Goal: Task Accomplishment & Management: Complete application form

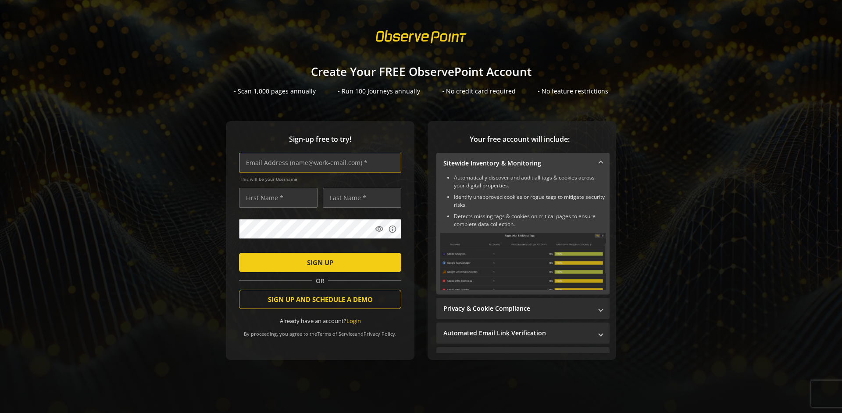
click at [318, 162] on input "text" at bounding box center [320, 163] width 162 height 20
type input "[EMAIL_ADDRESS][DOMAIN_NAME]"
click at [276, 197] on input "text" at bounding box center [278, 198] width 79 height 20
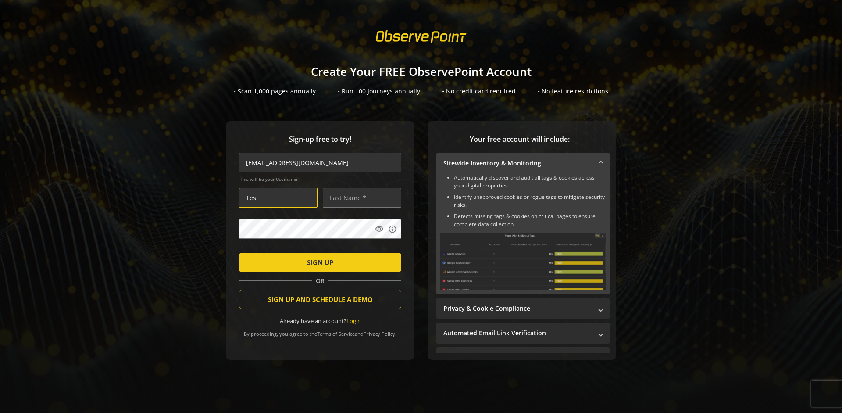
type input "Test"
click at [360, 197] on input "text" at bounding box center [362, 198] width 79 height 20
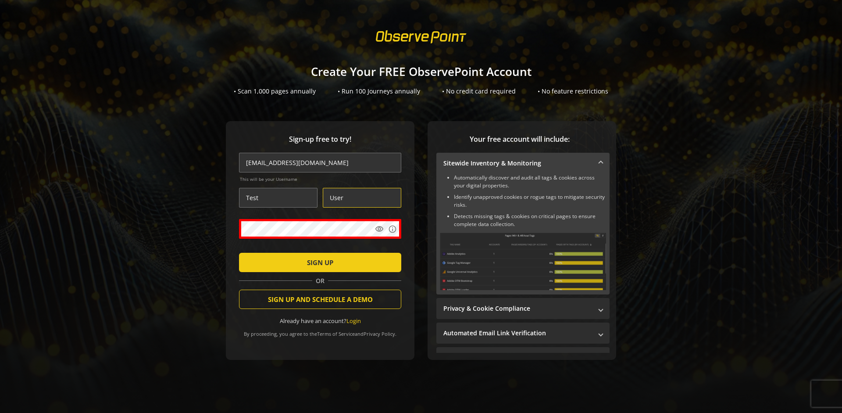
type input "User"
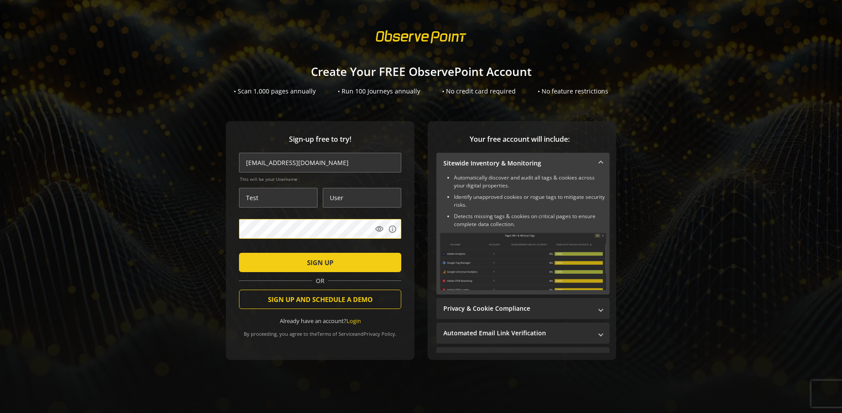
click at [318, 262] on span "SIGN UP" at bounding box center [320, 262] width 26 height 16
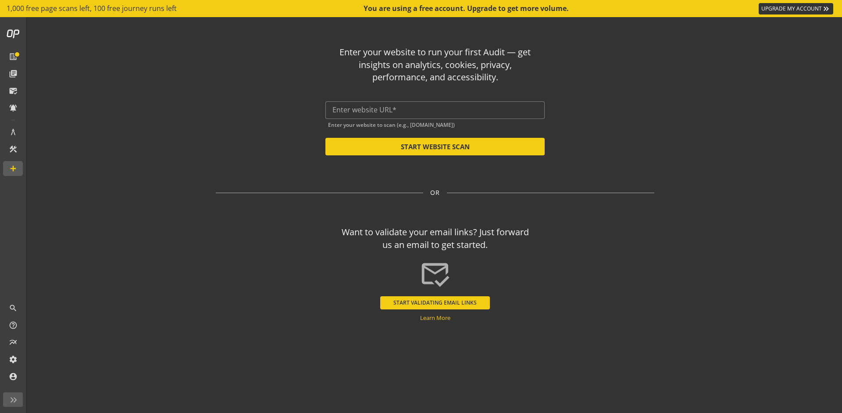
click at [435, 110] on input "text" at bounding box center [434, 110] width 205 height 8
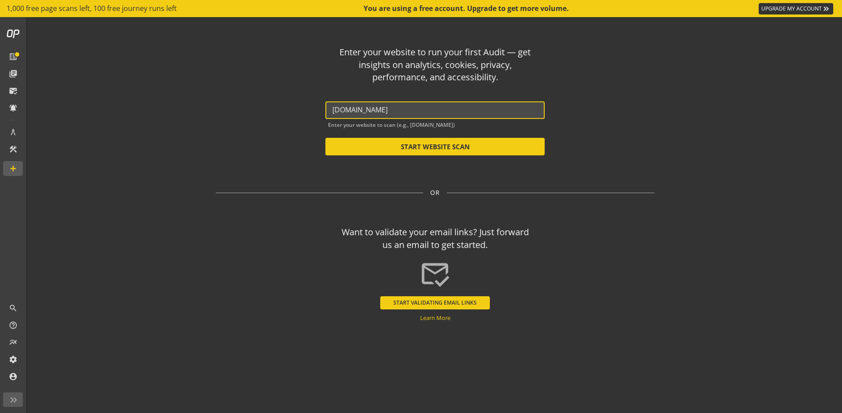
click at [435, 147] on button "START WEBSITE SCAN" at bounding box center [434, 147] width 219 height 18
type input "[URL][DOMAIN_NAME]"
